Goal: Task Accomplishment & Management: Use online tool/utility

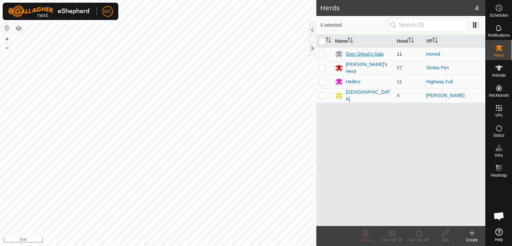
click at [351, 53] on div "Grey Ghost's Gals" at bounding box center [365, 54] width 38 height 7
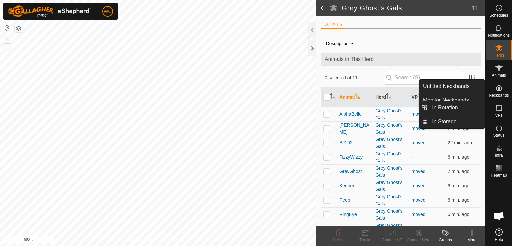
drag, startPoint x: 501, startPoint y: 81, endPoint x: 496, endPoint y: 103, distance: 22.9
click at [496, 103] on es-virtualpaddocks-svg-icon at bounding box center [499, 108] width 12 height 11
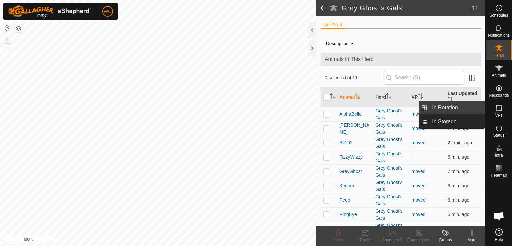
click at [440, 109] on link "In Rotation" at bounding box center [456, 107] width 57 height 13
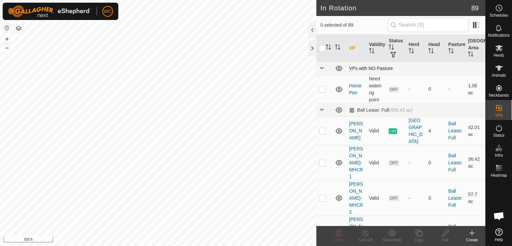
click at [322, 68] on span at bounding box center [321, 67] width 5 height 5
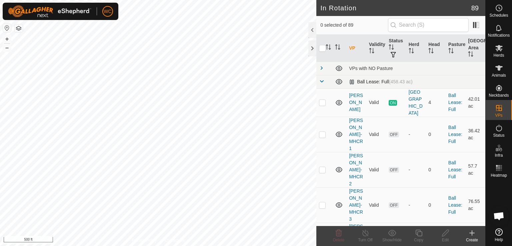
click at [322, 80] on span at bounding box center [321, 81] width 5 height 5
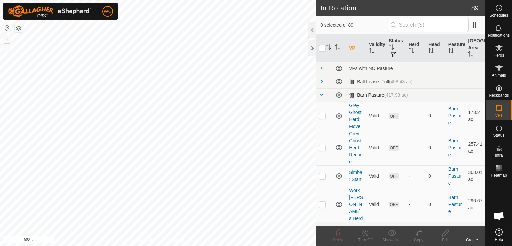
click at [321, 93] on span at bounding box center [321, 94] width 5 height 5
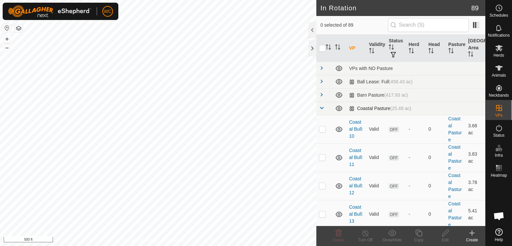
click at [321, 106] on span at bounding box center [321, 107] width 5 height 5
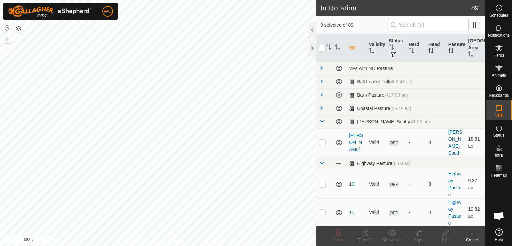
click at [320, 160] on span at bounding box center [321, 162] width 5 height 5
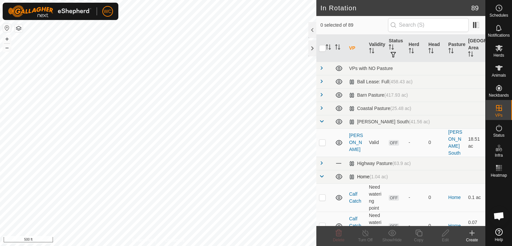
click at [320, 174] on span at bounding box center [321, 176] width 5 height 5
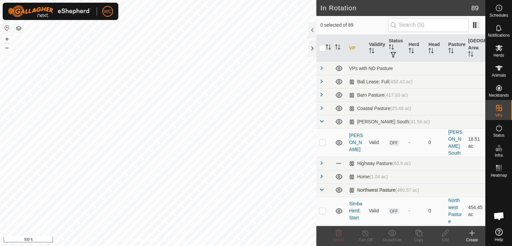
click at [320, 187] on span at bounding box center [321, 189] width 5 height 5
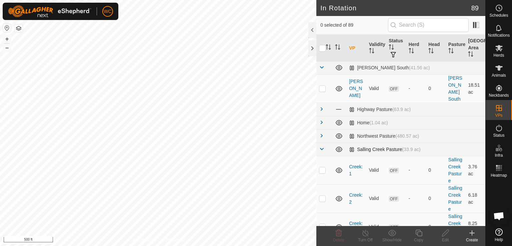
scroll to position [68, 0]
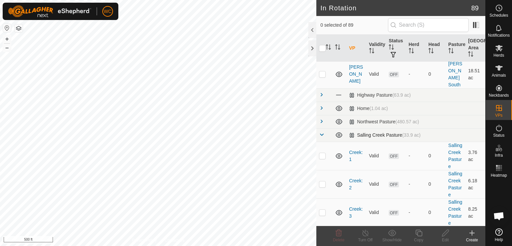
click at [322, 132] on span at bounding box center [321, 134] width 5 height 5
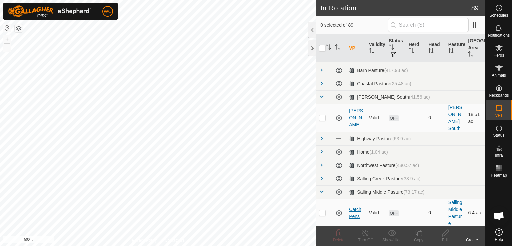
scroll to position [18, 0]
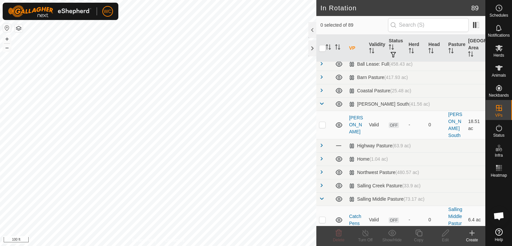
checkbox input "true"
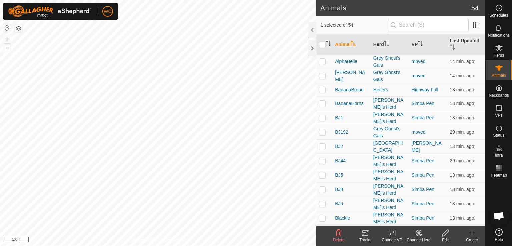
click at [365, 230] on icon at bounding box center [365, 233] width 8 height 8
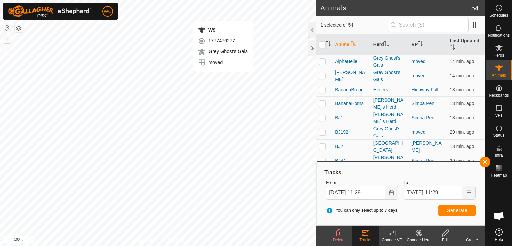
checkbox input "false"
checkbox input "true"
click at [482, 164] on button "button" at bounding box center [485, 162] width 11 height 11
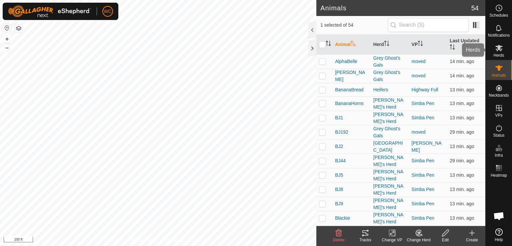
click at [499, 50] on icon at bounding box center [498, 48] width 7 height 6
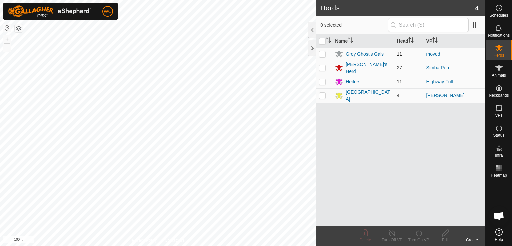
click at [367, 53] on div "Grey Ghost's Gals" at bounding box center [365, 54] width 38 height 7
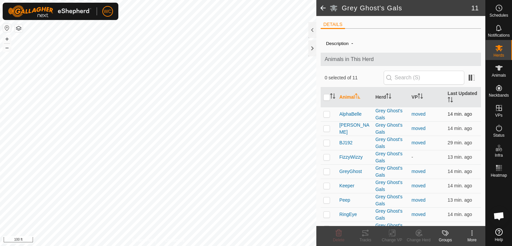
click at [324, 114] on p-checkbox at bounding box center [326, 113] width 7 height 5
checkbox input "true"
click at [328, 128] on p-checkbox at bounding box center [326, 128] width 7 height 5
checkbox input "true"
click at [326, 155] on p-checkbox at bounding box center [326, 156] width 7 height 5
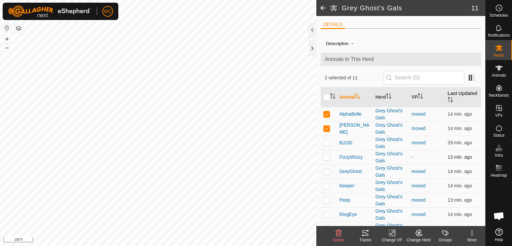
checkbox input "true"
click at [325, 186] on p-checkbox at bounding box center [326, 185] width 7 height 5
checkbox input "true"
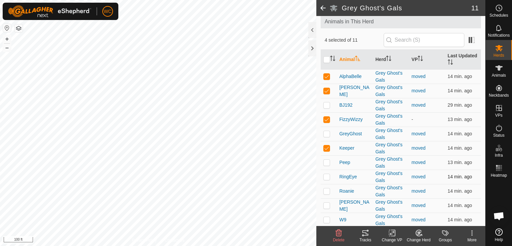
click at [327, 174] on p-checkbox at bounding box center [326, 176] width 7 height 5
checkbox input "true"
click at [363, 233] on icon at bounding box center [365, 233] width 8 height 8
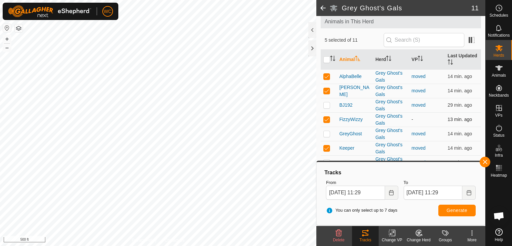
click at [323, 117] on p-checkbox at bounding box center [326, 119] width 7 height 5
checkbox input "false"
click at [456, 215] on button "Generate" at bounding box center [456, 211] width 37 height 12
click at [324, 89] on p-checkbox at bounding box center [326, 90] width 7 height 5
checkbox input "false"
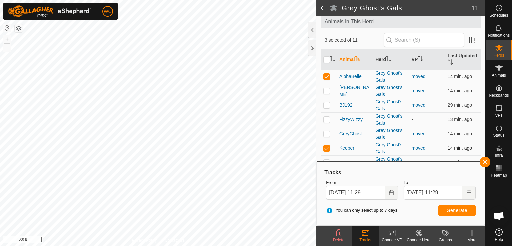
click at [321, 148] on td at bounding box center [329, 148] width 16 height 14
checkbox input "false"
click at [459, 214] on button "Generate" at bounding box center [456, 211] width 37 height 12
click at [327, 59] on input "checkbox" at bounding box center [326, 59] width 7 height 7
checkbox input "true"
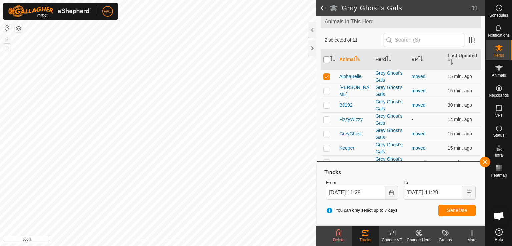
checkbox input "true"
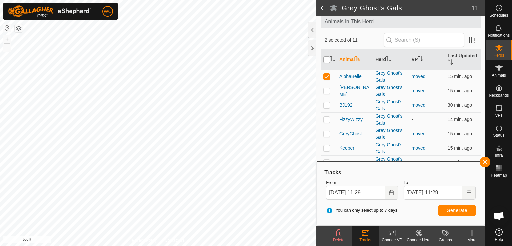
checkbox input "true"
click at [327, 119] on p-checkbox at bounding box center [326, 119] width 7 height 5
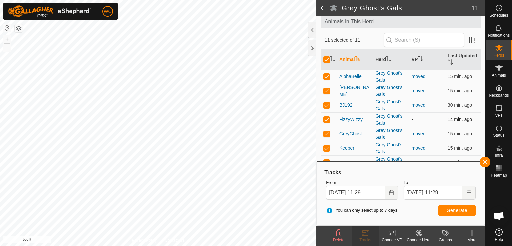
checkbox input "false"
click at [451, 213] on span "Generate" at bounding box center [457, 210] width 21 height 5
click at [327, 58] on input "checkbox" at bounding box center [326, 59] width 7 height 7
checkbox input "true"
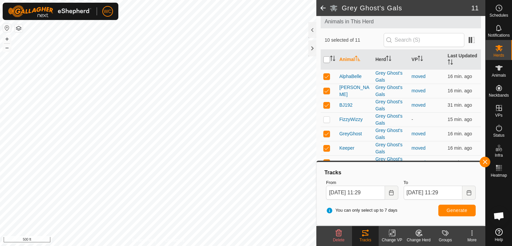
checkbox input "true"
click at [327, 57] on input "checkbox" at bounding box center [326, 59] width 7 height 7
checkbox input "false"
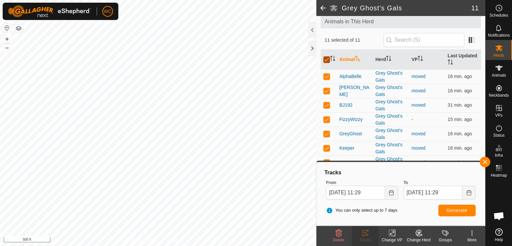
checkbox input "false"
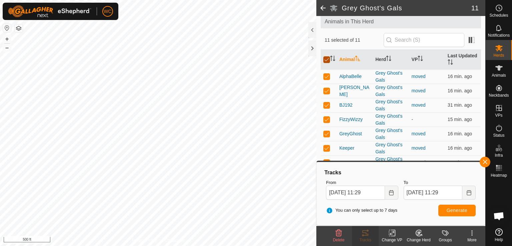
checkbox input "false"
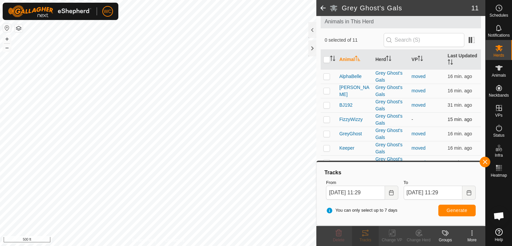
click at [325, 120] on p-checkbox at bounding box center [326, 119] width 7 height 5
checkbox input "true"
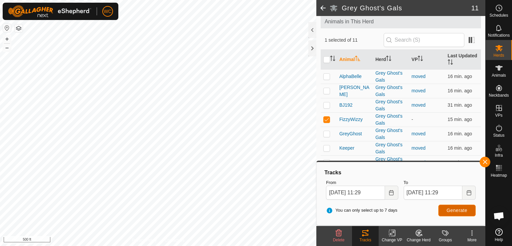
click at [452, 209] on span "Generate" at bounding box center [457, 210] width 21 height 5
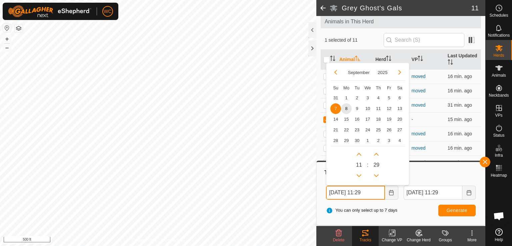
drag, startPoint x: 368, startPoint y: 193, endPoint x: 364, endPoint y: 192, distance: 3.7
click at [364, 192] on input "[DATE] 11:29" at bounding box center [355, 193] width 59 height 14
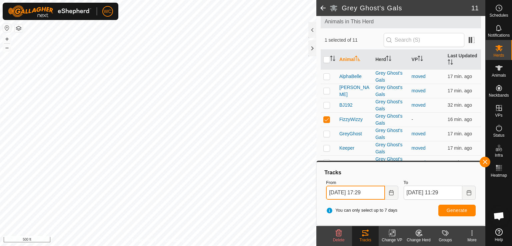
type input "[DATE] 17:29"
click at [453, 209] on span "Generate" at bounding box center [457, 210] width 21 height 5
click at [322, 7] on span at bounding box center [322, 8] width 13 height 16
